Goal: Task Accomplishment & Management: Use online tool/utility

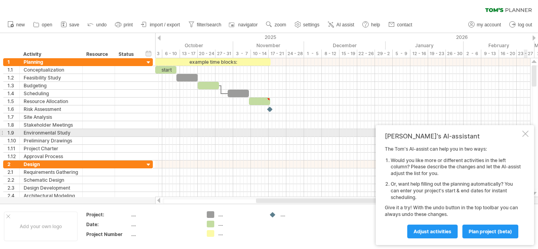
click at [524, 135] on div at bounding box center [526, 134] width 6 height 6
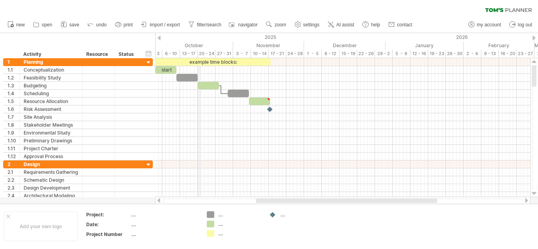
click at [200, 45] on div "October" at bounding box center [193, 45] width 82 height 8
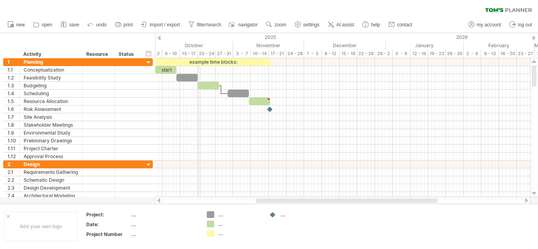
click at [200, 45] on div "October" at bounding box center [193, 45] width 82 height 8
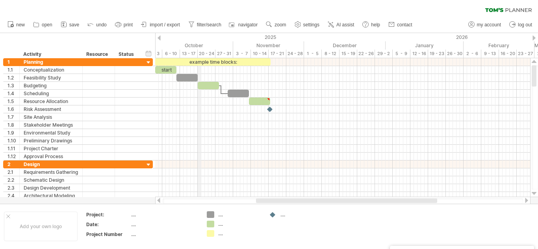
click at [200, 45] on div "October" at bounding box center [193, 45] width 82 height 8
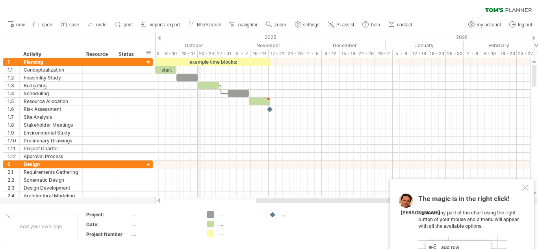
click at [200, 45] on div "October" at bounding box center [193, 45] width 82 height 8
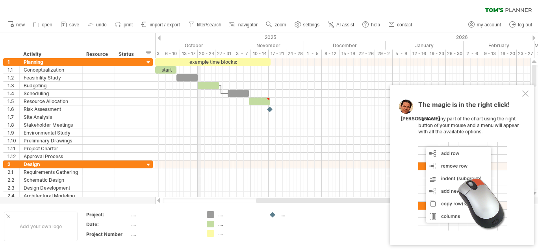
click at [200, 45] on div "October" at bounding box center [193, 45] width 82 height 8
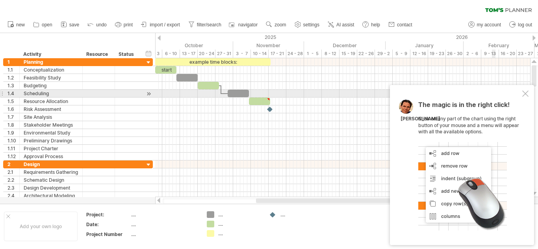
click at [526, 96] on div at bounding box center [526, 94] width 6 height 6
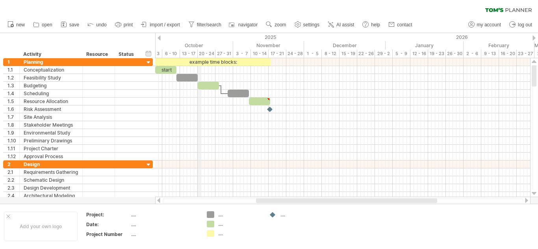
click at [198, 43] on div "October" at bounding box center [193, 45] width 82 height 8
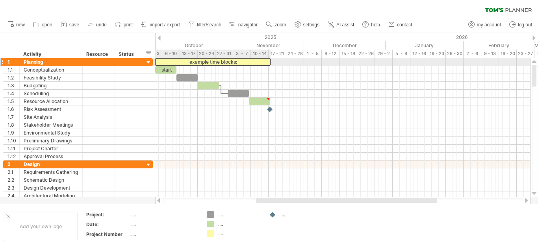
click at [265, 64] on div "example time blocks:" at bounding box center [212, 61] width 115 height 7
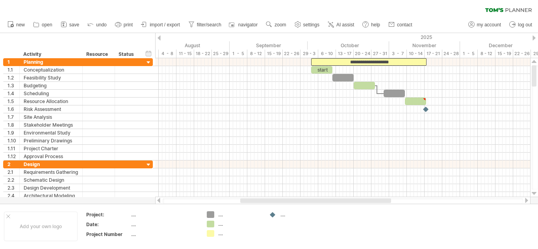
drag, startPoint x: 179, startPoint y: 43, endPoint x: 339, endPoint y: 31, distance: 160.5
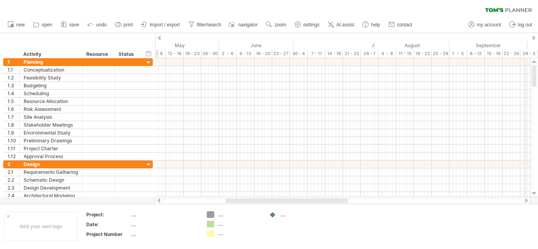
drag, startPoint x: 311, startPoint y: 40, endPoint x: 525, endPoint y: 37, distance: 214.8
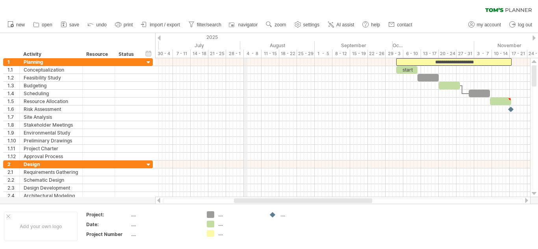
drag, startPoint x: 383, startPoint y: 41, endPoint x: 247, endPoint y: 44, distance: 136.0
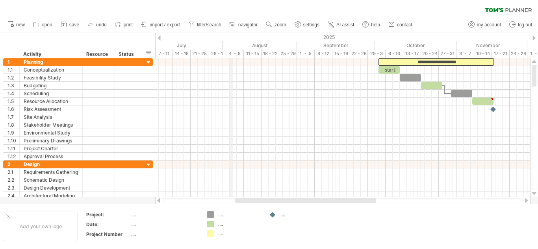
drag, startPoint x: 247, startPoint y: 44, endPoint x: 230, endPoint y: 44, distance: 16.6
click at [230, 44] on div "August" at bounding box center [260, 45] width 74 height 8
click at [218, 54] on div "28 - 1" at bounding box center [218, 54] width 18 height 8
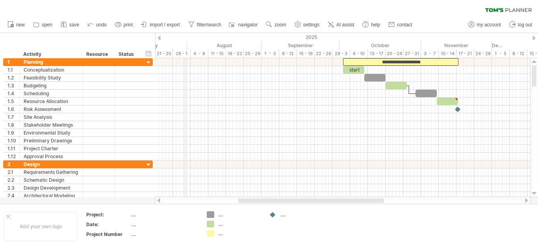
drag, startPoint x: 219, startPoint y: 53, endPoint x: 185, endPoint y: 57, distance: 34.5
click at [185, 57] on div "28 - 1" at bounding box center [182, 54] width 18 height 8
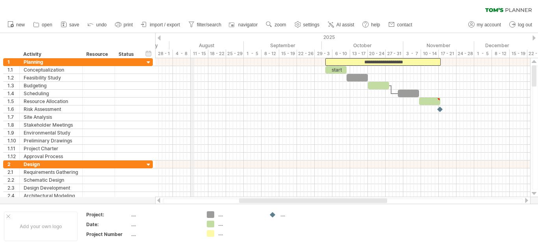
drag, startPoint x: 210, startPoint y: 52, endPoint x: 194, endPoint y: 52, distance: 16.2
click at [194, 52] on div "11 - 15" at bounding box center [200, 54] width 18 height 8
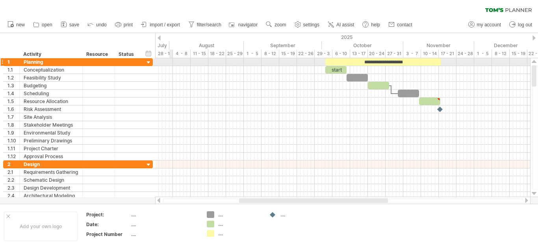
click at [171, 62] on div at bounding box center [342, 62] width 375 height 8
drag, startPoint x: 171, startPoint y: 62, endPoint x: 184, endPoint y: 61, distance: 13.5
click at [184, 61] on div at bounding box center [342, 62] width 375 height 8
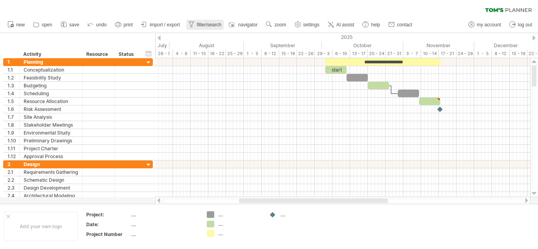
click at [209, 25] on span "filter/search" at bounding box center [209, 25] width 24 height 6
type input "**********"
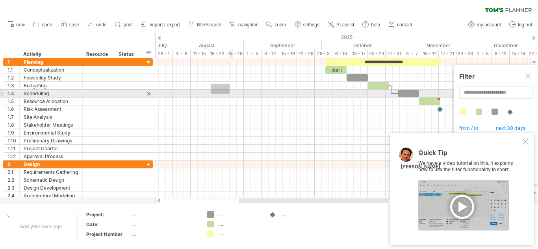
drag, startPoint x: 211, startPoint y: 84, endPoint x: 230, endPoint y: 94, distance: 21.0
click at [230, 94] on div at bounding box center [342, 109] width 375 height 102
click at [230, 94] on div at bounding box center [342, 94] width 375 height 8
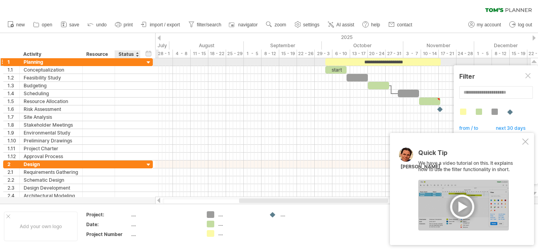
click at [145, 65] on div at bounding box center [148, 62] width 7 height 7
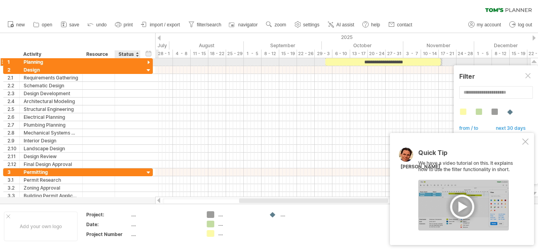
click at [145, 65] on div at bounding box center [148, 62] width 7 height 7
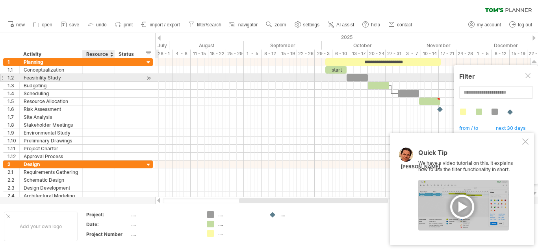
click at [112, 78] on div at bounding box center [114, 78] width 4 height 8
